Goal: Task Accomplishment & Management: Use online tool/utility

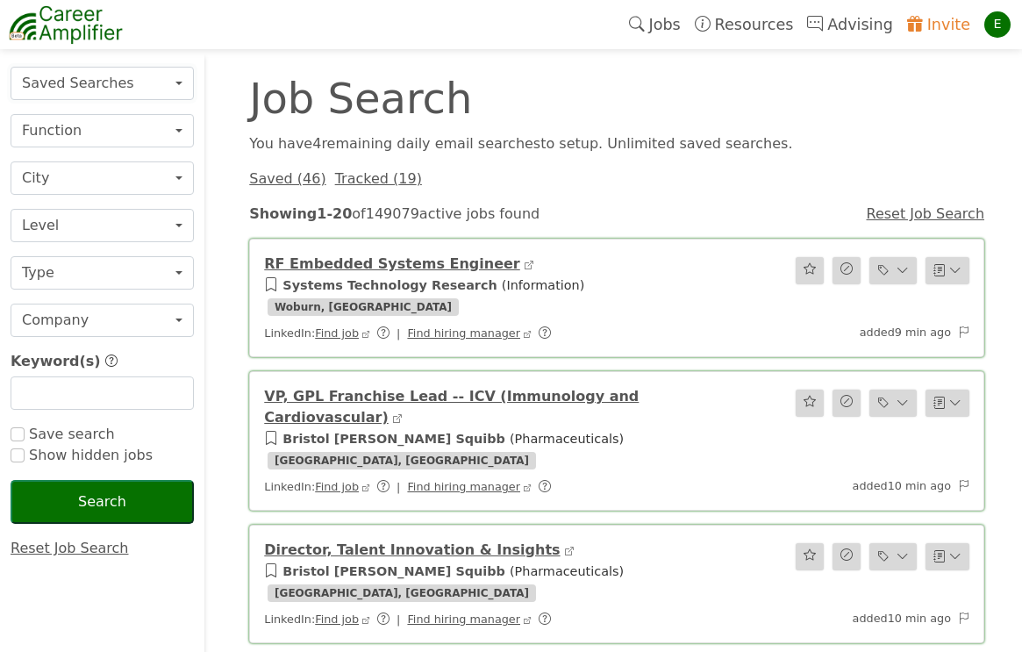
click at [127, 90] on button "Saved Searches" at bounding box center [102, 83] width 183 height 33
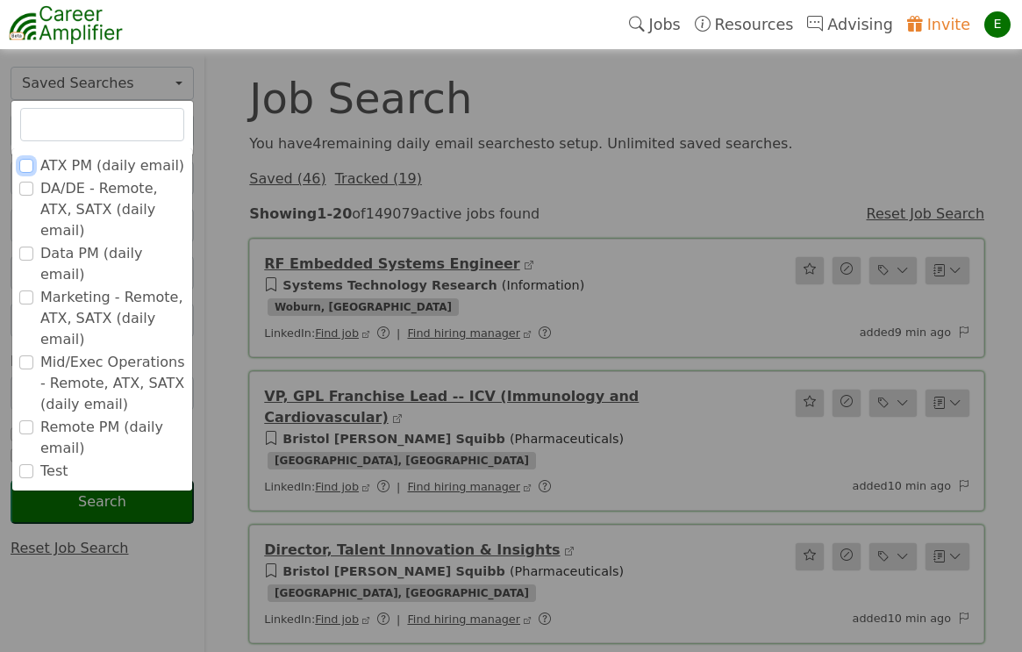
click at [27, 165] on input "ATX PM (daily email)" at bounding box center [26, 166] width 14 height 14
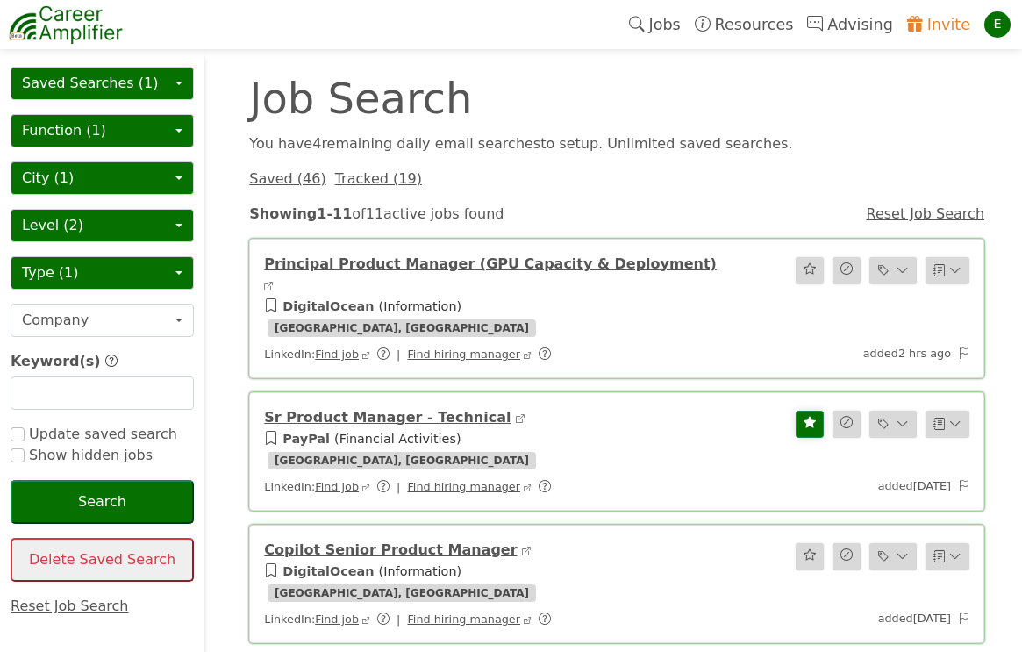
click at [150, 182] on button "City (1)" at bounding box center [102, 177] width 183 height 33
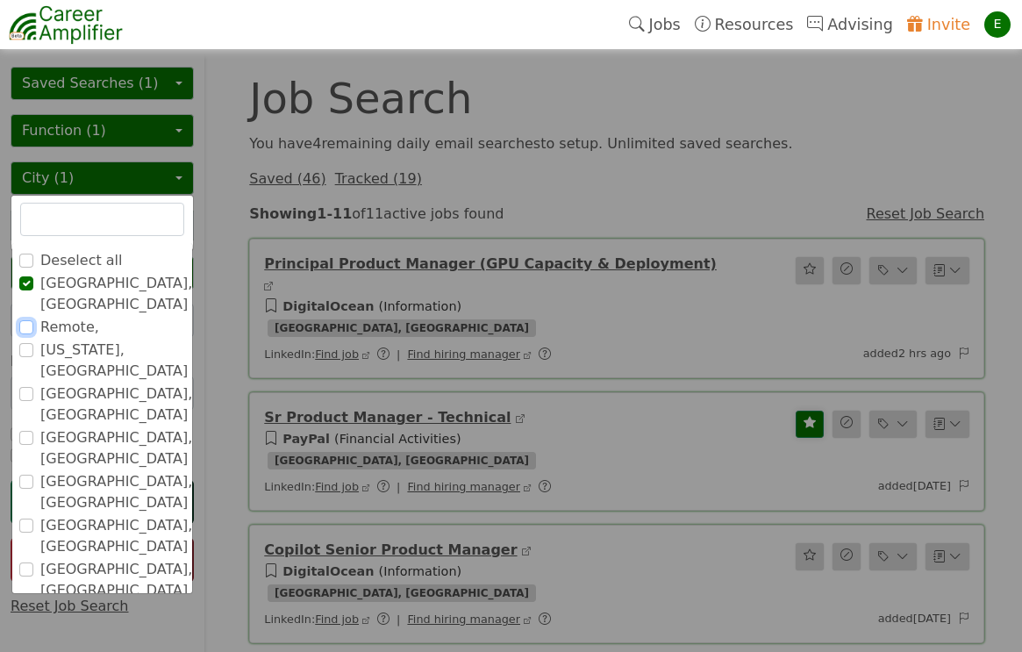
click at [25, 320] on input "Remote," at bounding box center [26, 327] width 14 height 14
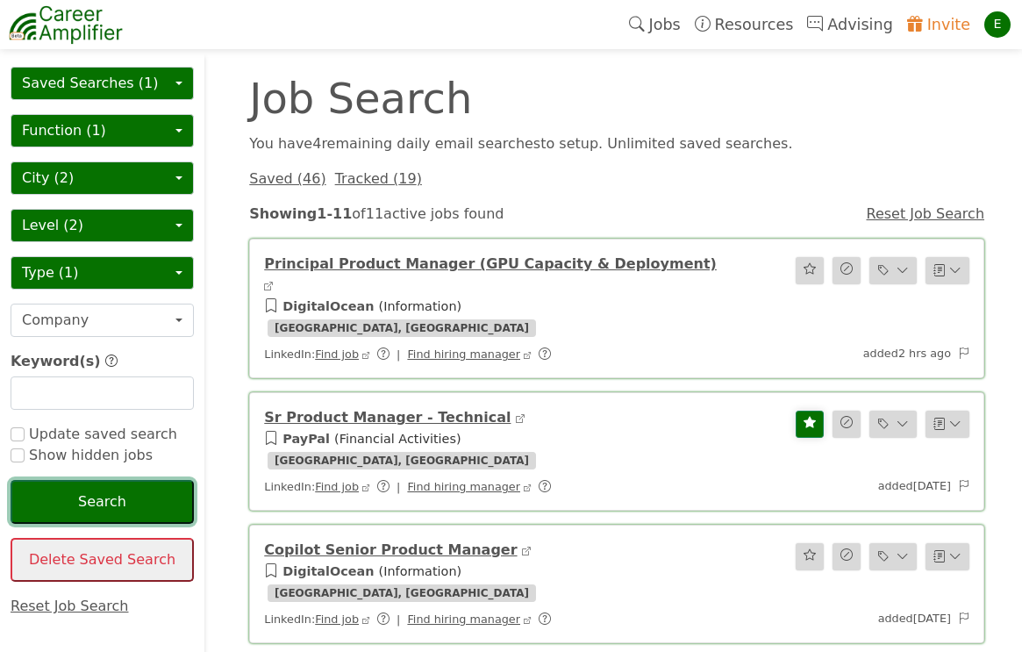
click at [96, 502] on button "Search" at bounding box center [102, 502] width 183 height 44
